Goal: Task Accomplishment & Management: Manage account settings

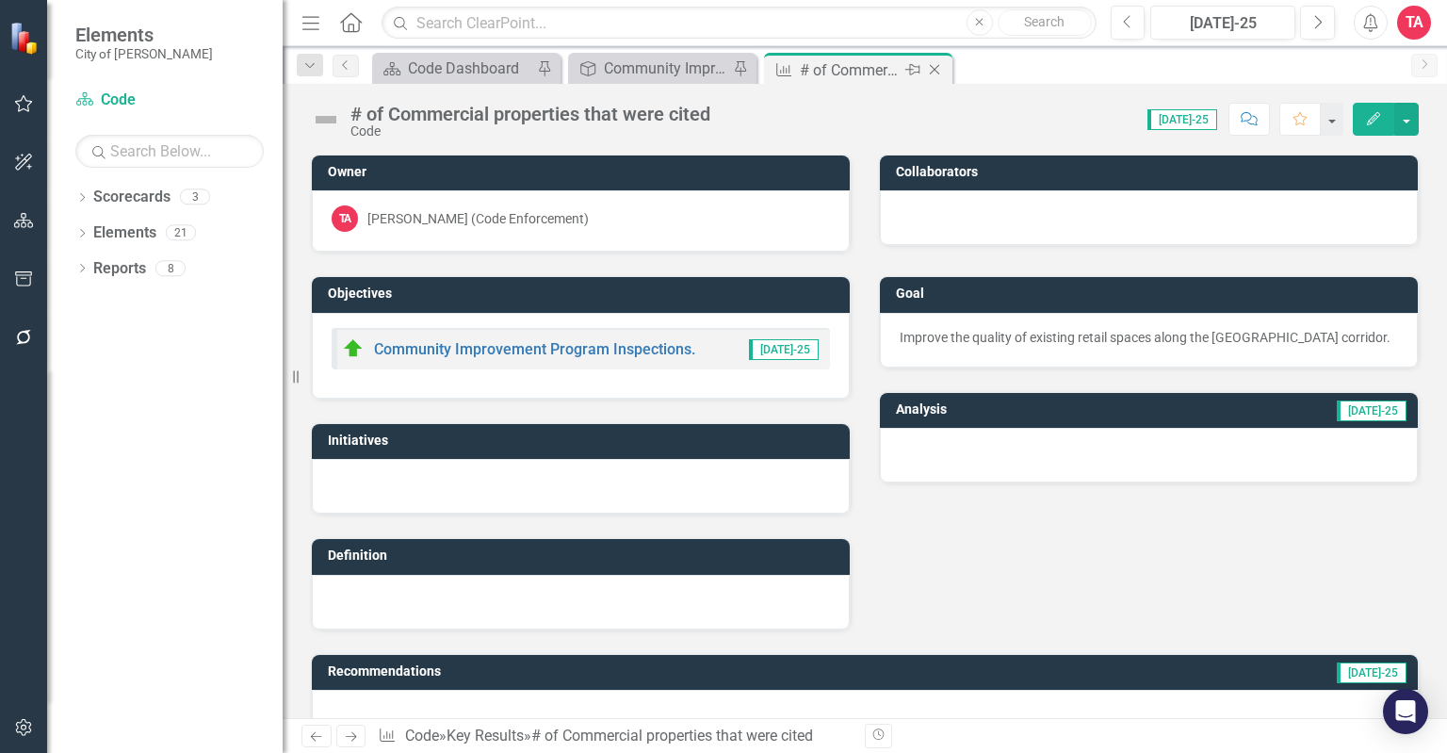
click at [934, 70] on icon at bounding box center [935, 70] width 10 height 10
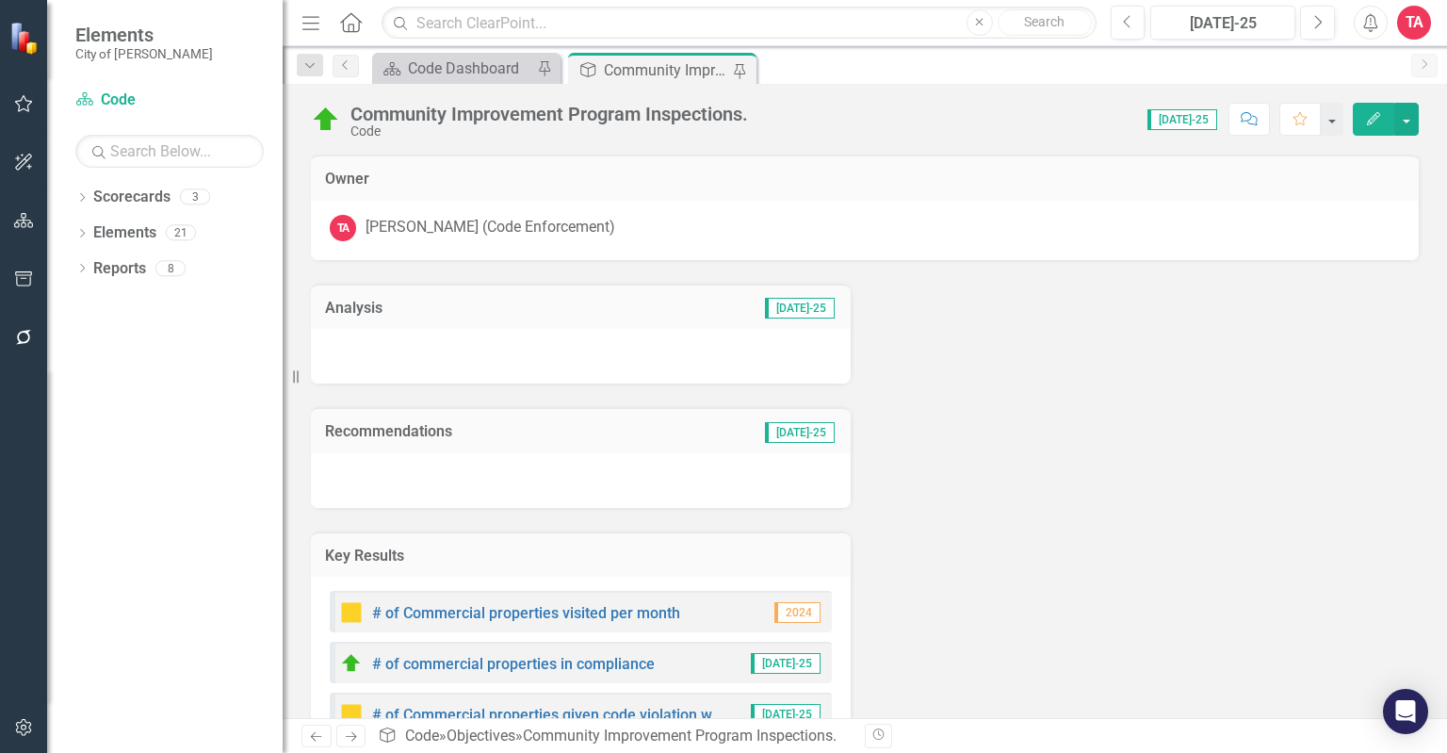
click at [821, 65] on div "Scorecard Code Dashboard Pin Objective Community Improvement Program Inspection…" at bounding box center [884, 68] width 1033 height 30
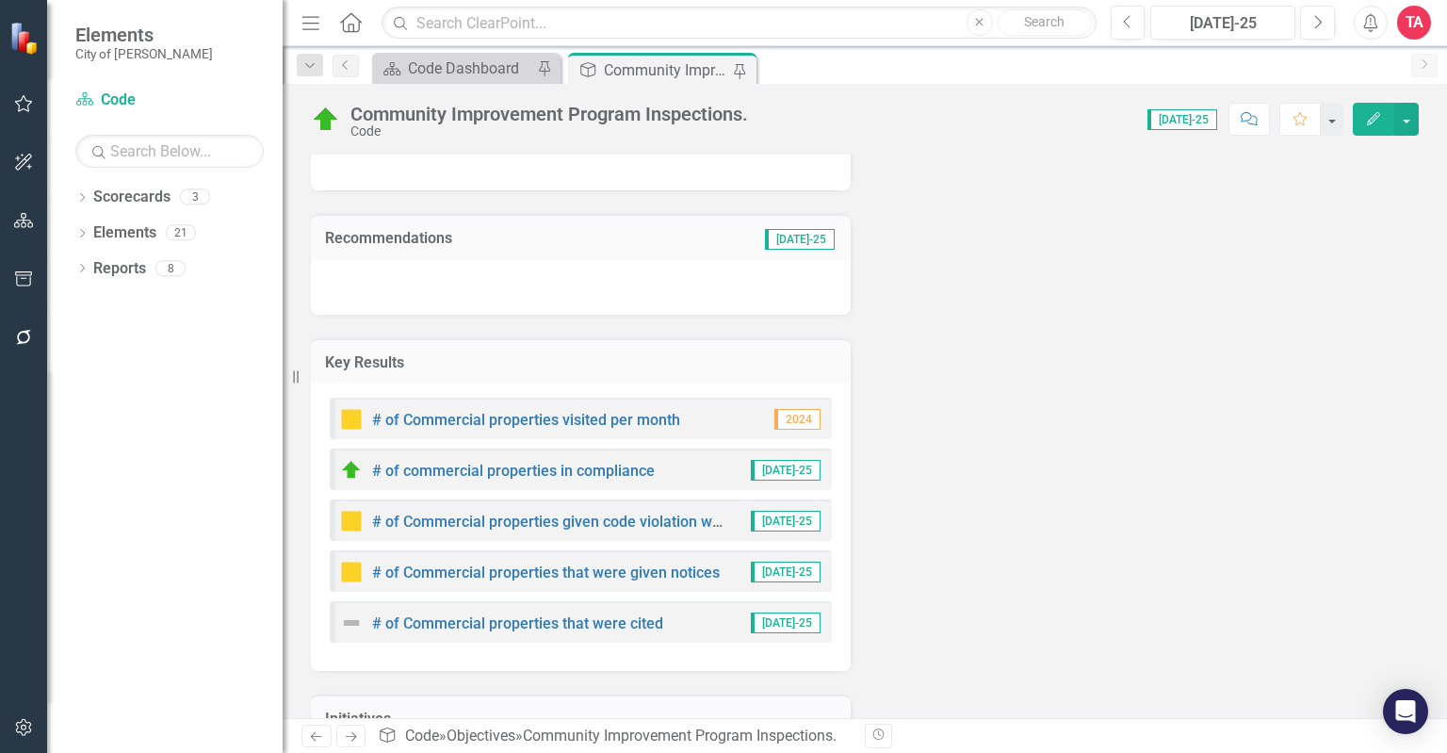
scroll to position [283, 0]
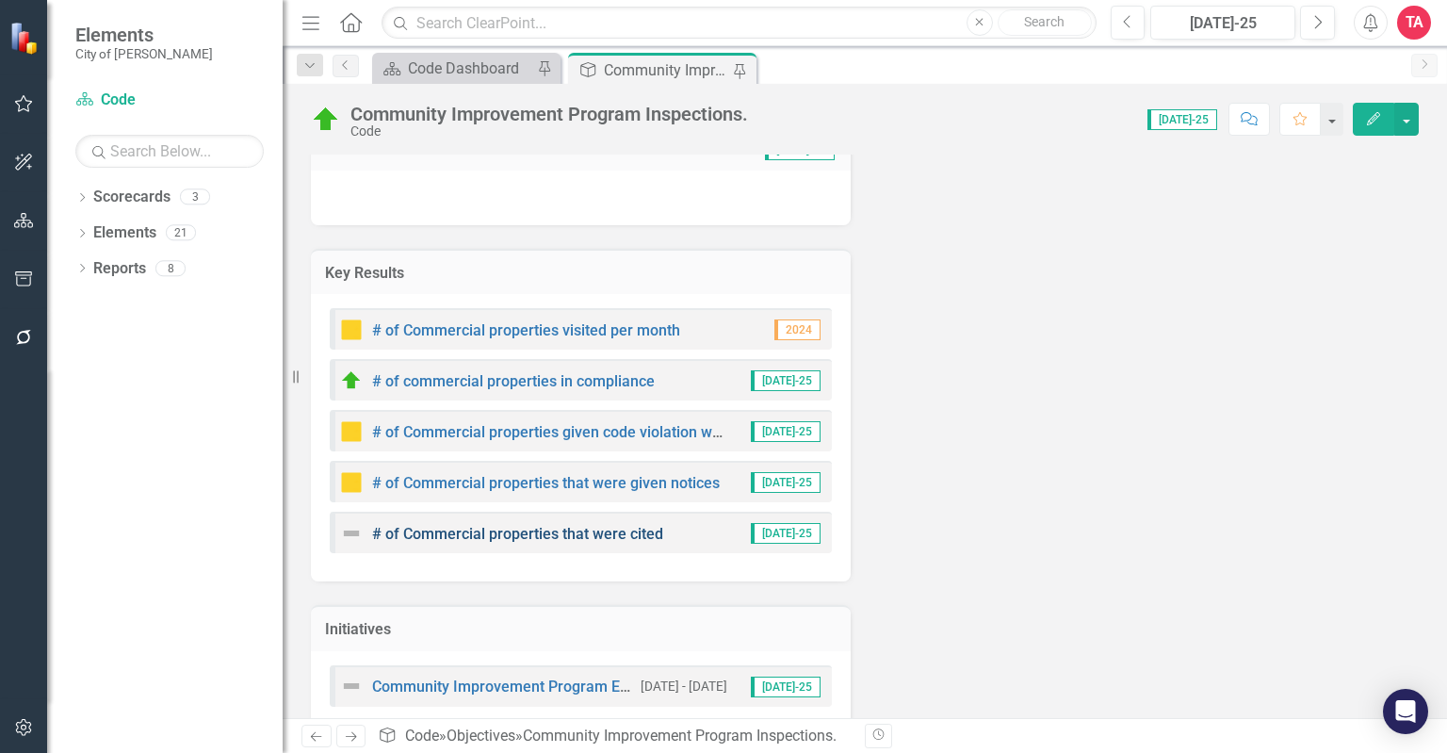
click at [464, 534] on link "# of Commercial properties that were cited" at bounding box center [517, 534] width 291 height 18
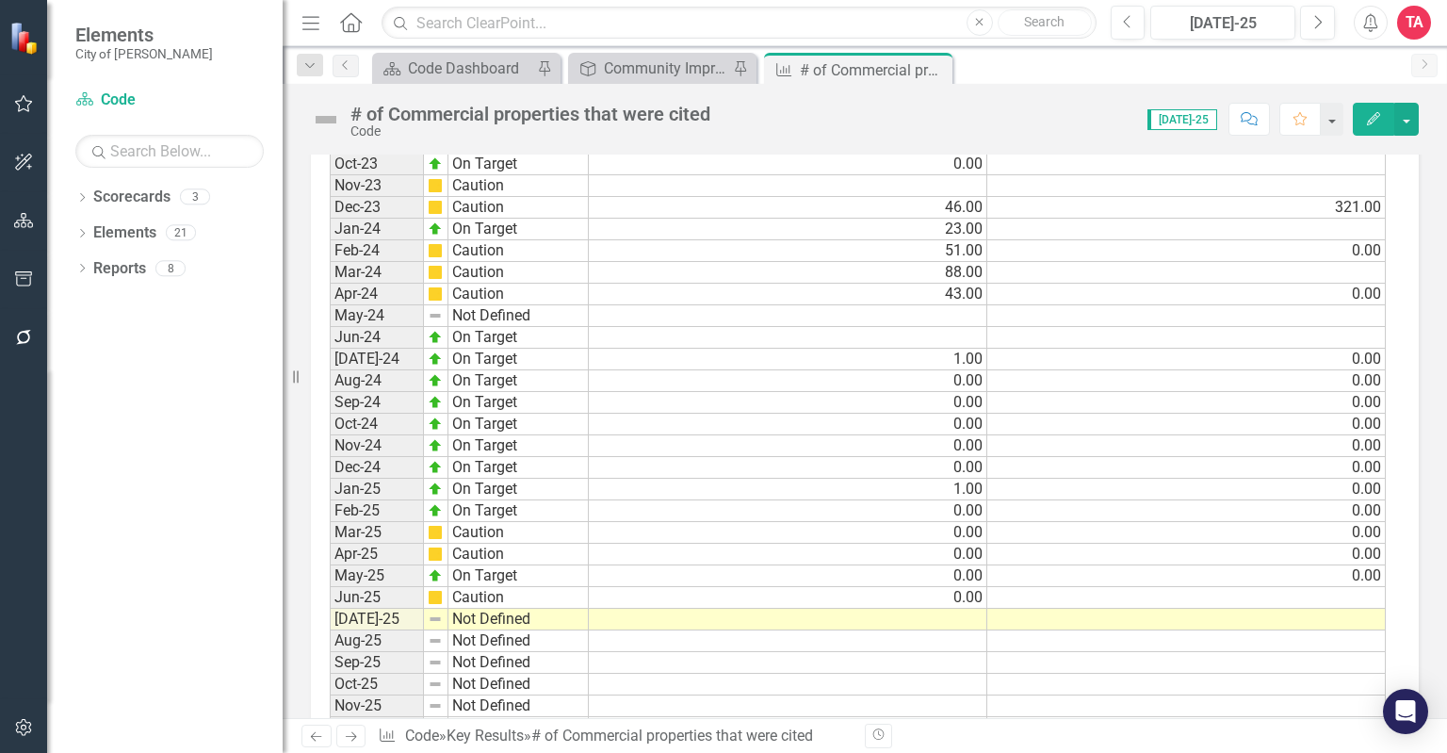
scroll to position [1663, 0]
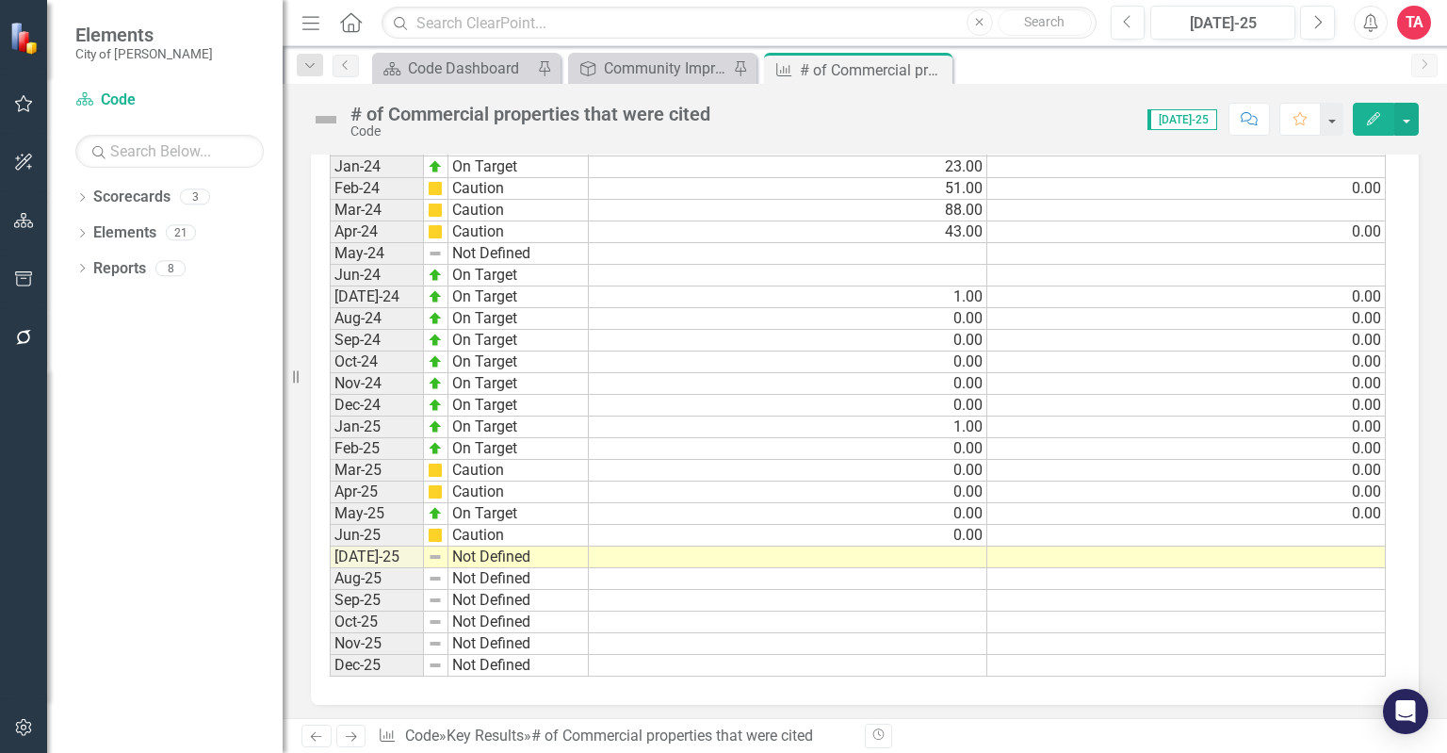
click at [978, 546] on td at bounding box center [788, 557] width 398 height 22
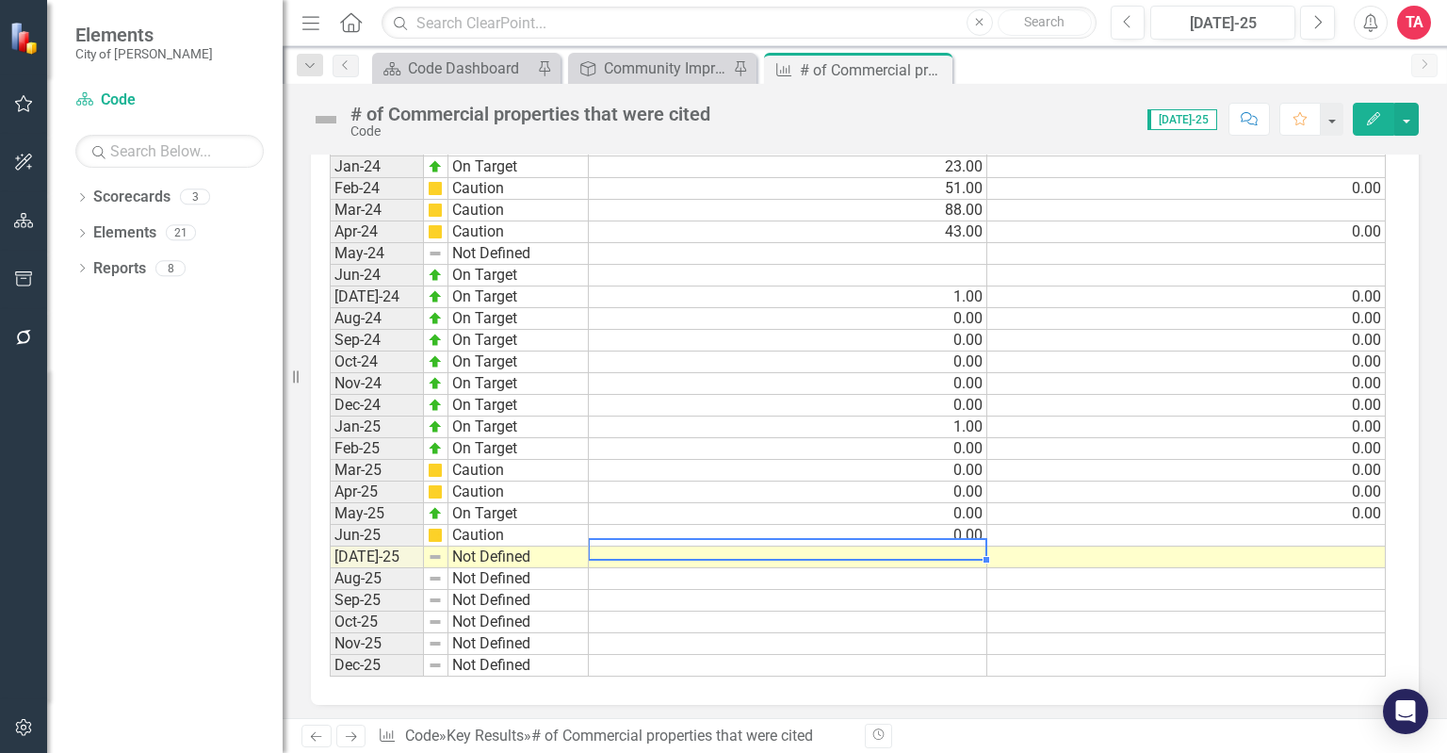
type textarea "0"
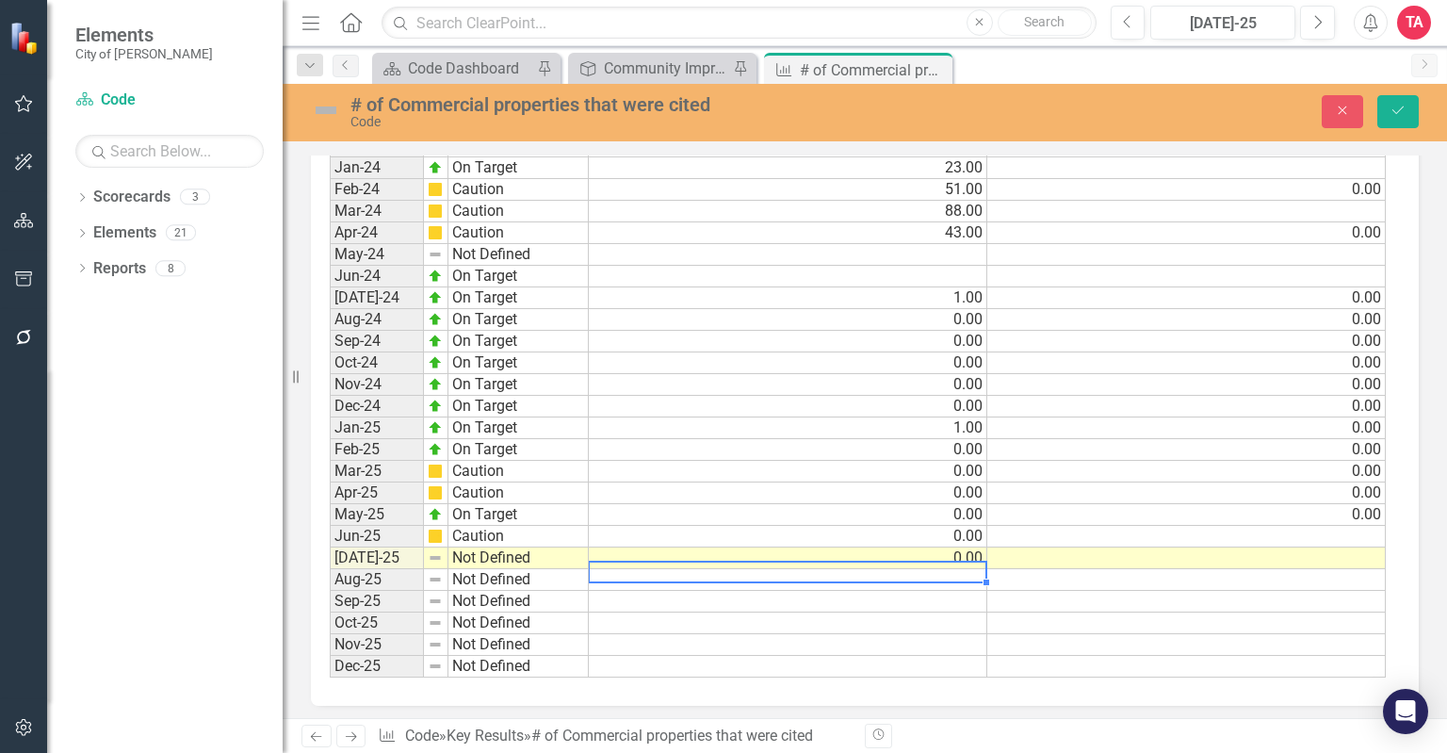
click at [316, 116] on img at bounding box center [326, 110] width 30 height 30
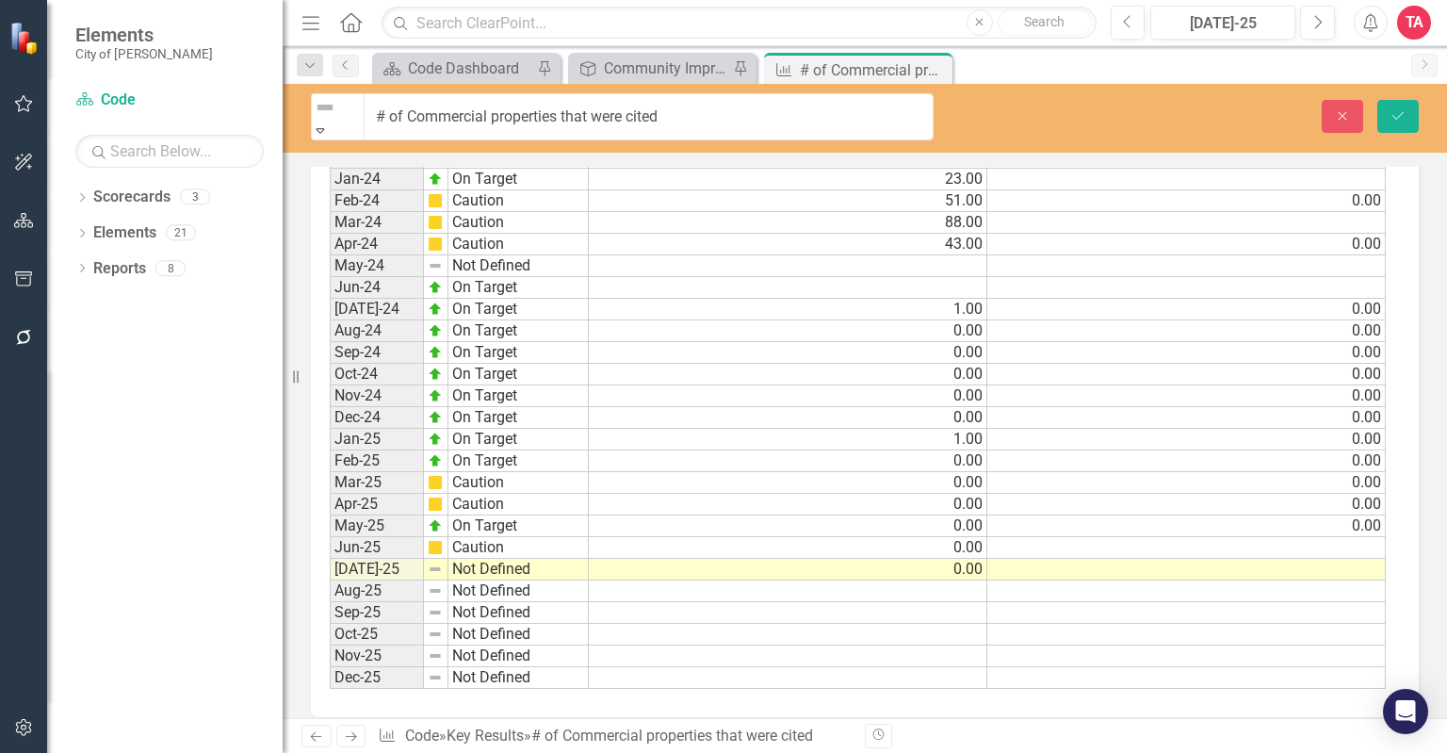
click at [325, 128] on icon at bounding box center [320, 130] width 8 height 5
click at [1393, 113] on icon "Save" at bounding box center [1397, 115] width 17 height 13
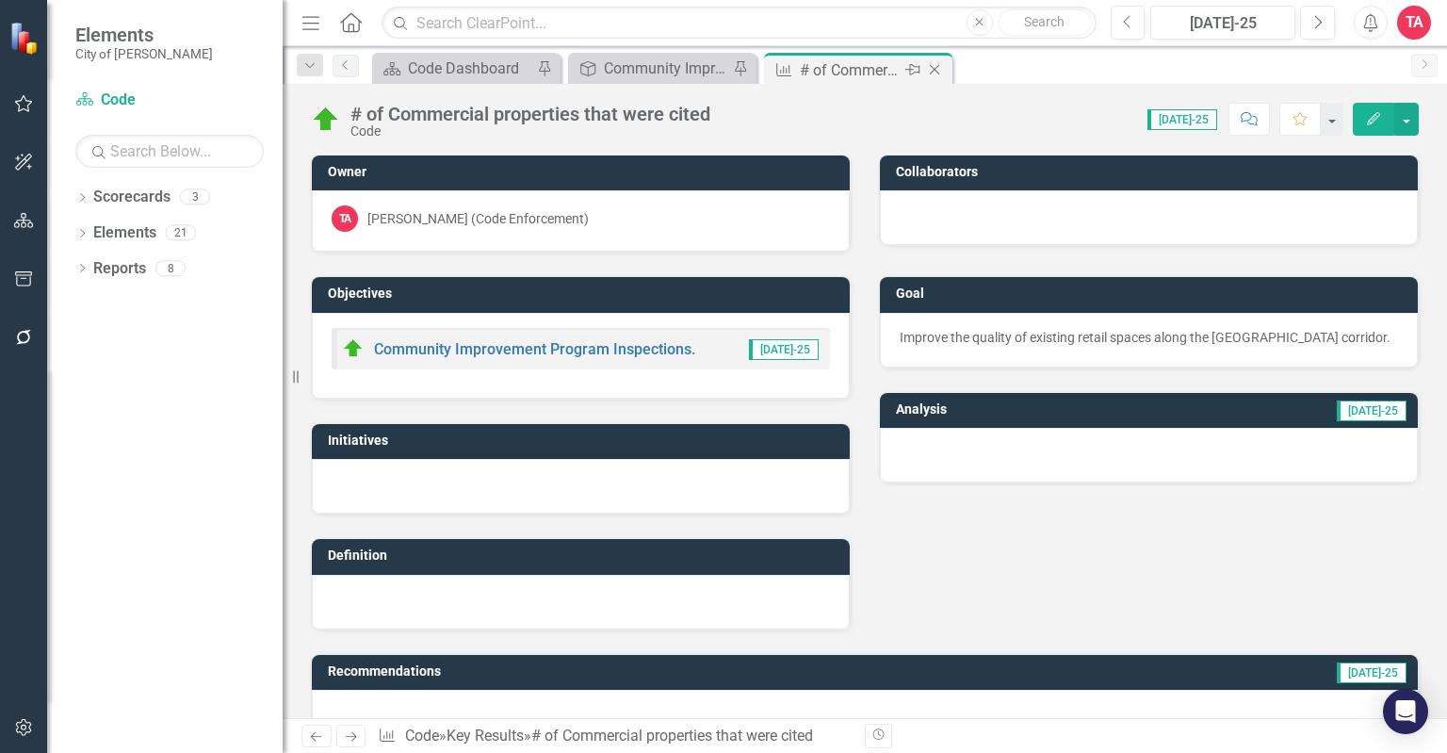
click at [938, 66] on icon "Close" at bounding box center [934, 69] width 19 height 15
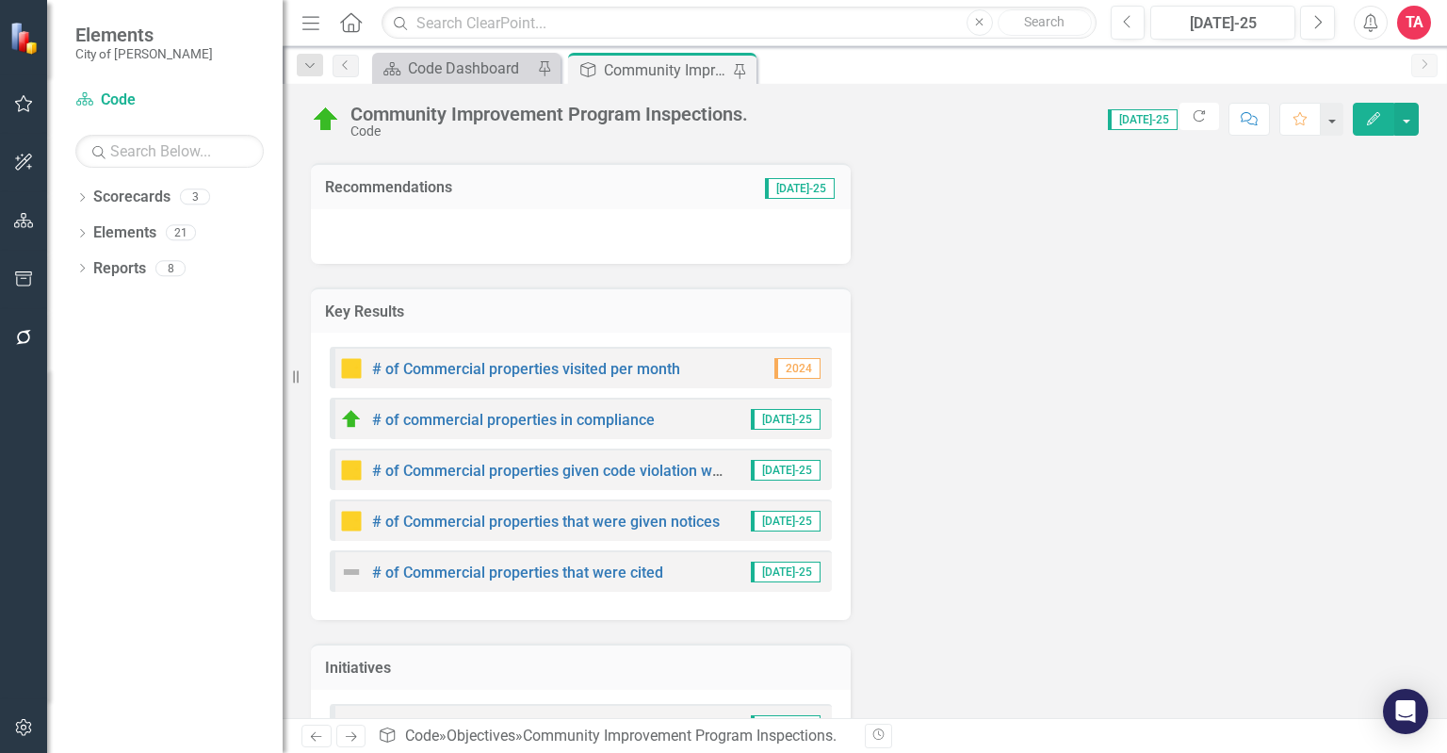
scroll to position [316, 0]
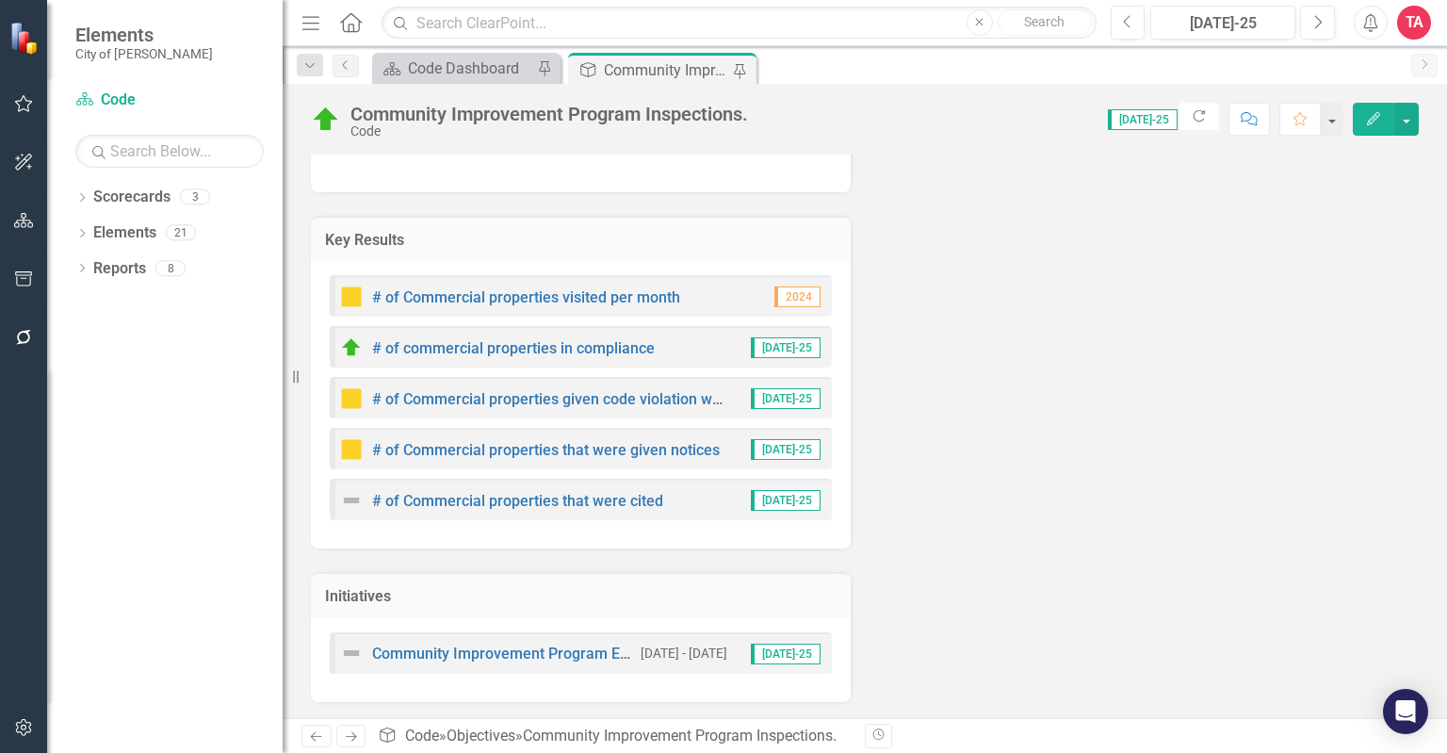
click at [343, 500] on img at bounding box center [351, 500] width 23 height 23
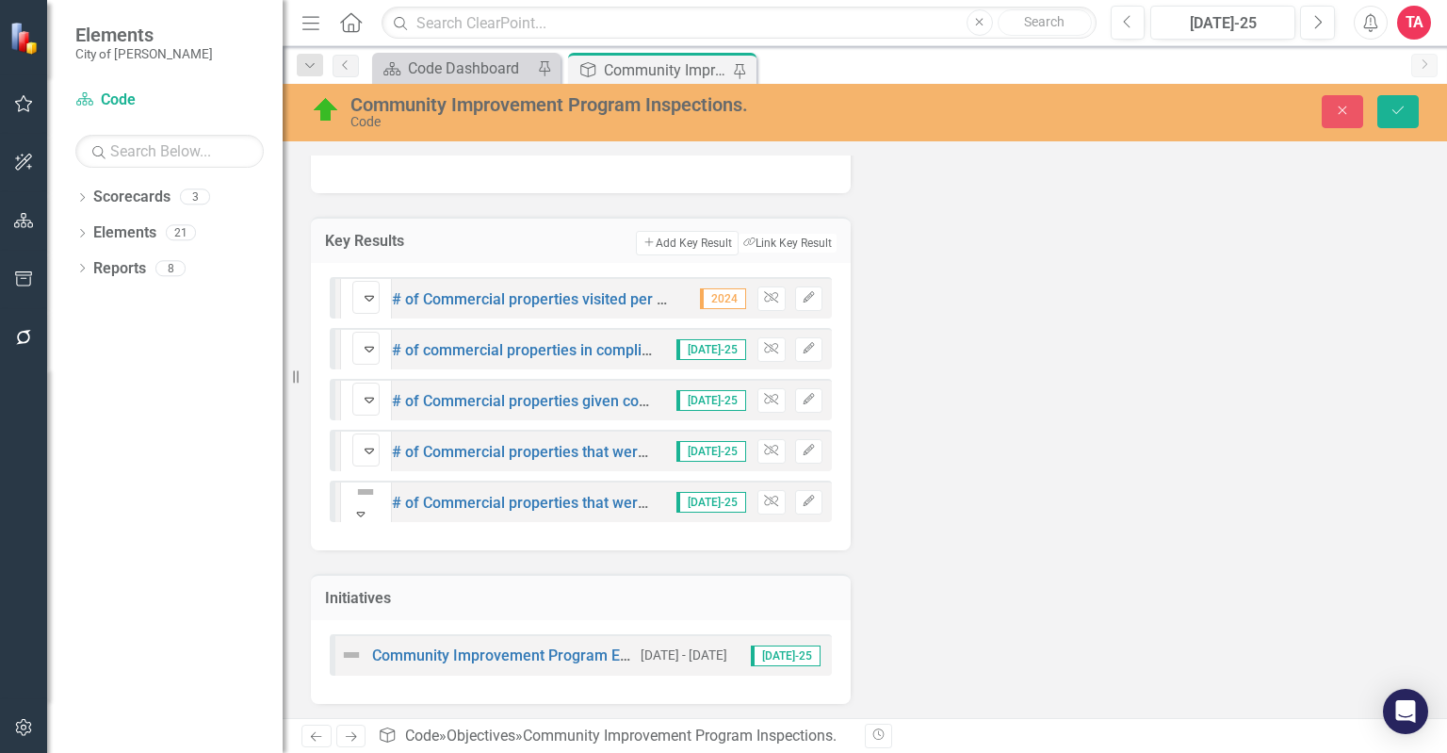
click at [352, 501] on div "Not Defined" at bounding box center [365, 491] width 27 height 26
click at [462, 550] on div "Initiatives Community Improvement Program Effectiveness [DATE] - [DATE] [DATE]-…" at bounding box center [581, 627] width 568 height 154
click at [1398, 108] on icon "Save" at bounding box center [1397, 110] width 17 height 13
